Goal: Task Accomplishment & Management: Complete application form

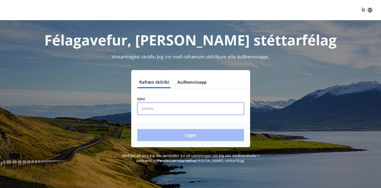
click at [152, 108] on input "phone" at bounding box center [190, 108] width 107 height 12
type input "*"
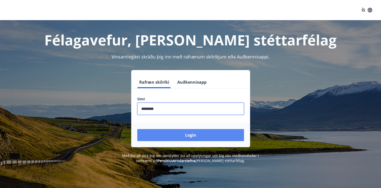
type input "********"
click at [190, 129] on button "Login" at bounding box center [190, 135] width 107 height 12
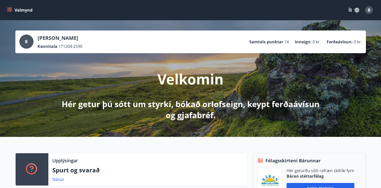
click at [9, 9] on icon "menu" at bounding box center [9, 9] width 5 height 1
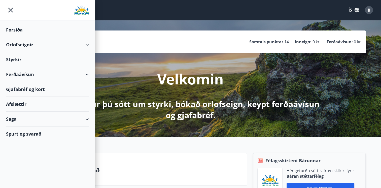
click at [18, 37] on div "Styrkir" at bounding box center [47, 29] width 83 height 15
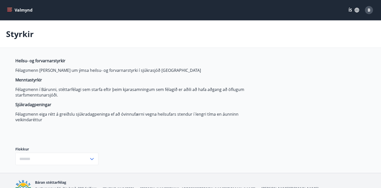
type input "***"
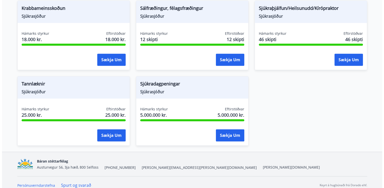
scroll to position [404, 0]
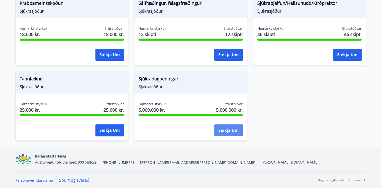
click at [218, 132] on button "Sækja um" at bounding box center [228, 130] width 28 height 12
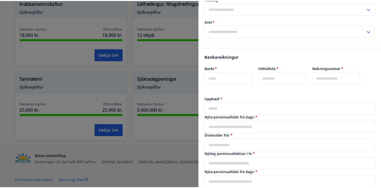
scroll to position [0, 0]
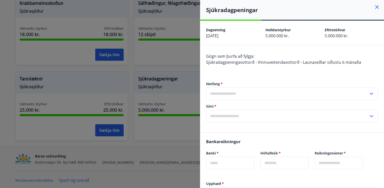
click at [375, 7] on icon at bounding box center [377, 7] width 6 height 6
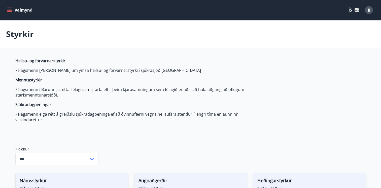
click at [10, 11] on icon "menu" at bounding box center [9, 10] width 5 height 5
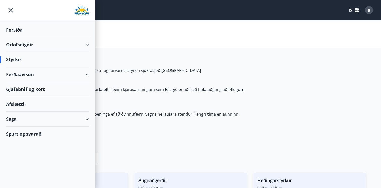
click at [24, 135] on div "Spurt og svarað" at bounding box center [47, 133] width 83 height 15
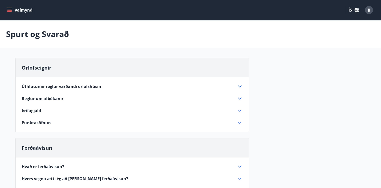
click at [368, 13] on span "B" at bounding box center [368, 10] width 3 height 6
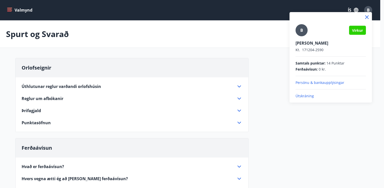
click at [202, 33] on div at bounding box center [192, 94] width 384 height 188
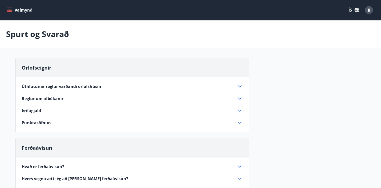
click at [7, 11] on button "Valmynd" at bounding box center [20, 10] width 28 height 9
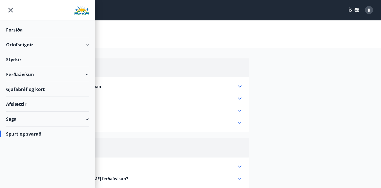
click at [15, 33] on div "Forsíða" at bounding box center [47, 29] width 83 height 15
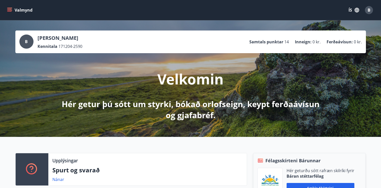
click at [27, 43] on span "B" at bounding box center [26, 42] width 3 height 6
click at [6, 8] on button "Valmynd" at bounding box center [20, 10] width 28 height 9
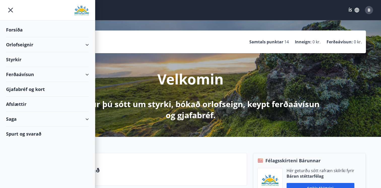
click at [10, 12] on icon "menu" at bounding box center [10, 10] width 9 height 9
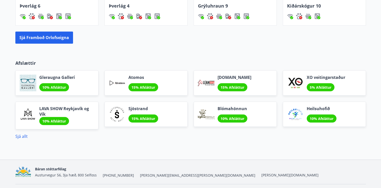
scroll to position [403, 0]
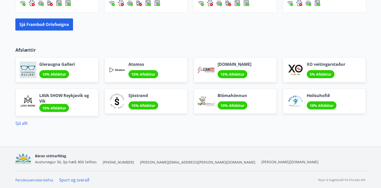
click at [147, 162] on span "[PERSON_NAME][EMAIL_ADDRESS][PERSON_NAME][DOMAIN_NAME]" at bounding box center [197, 162] width 115 height 5
